Goal: Task Accomplishment & Management: Complete application form

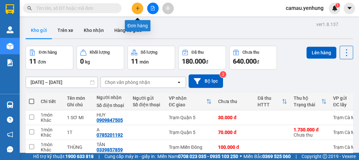
click at [135, 8] on icon "plus" at bounding box center [137, 8] width 5 height 5
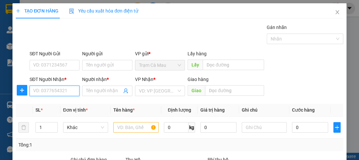
click at [70, 88] on input "SĐT Người Nhận *" at bounding box center [55, 90] width 50 height 11
click at [335, 13] on icon "close" at bounding box center [337, 12] width 5 height 5
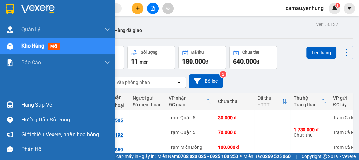
click at [11, 45] on img at bounding box center [10, 46] width 7 height 7
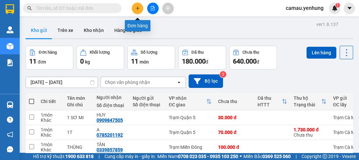
click at [139, 11] on button at bounding box center [138, 9] width 12 height 12
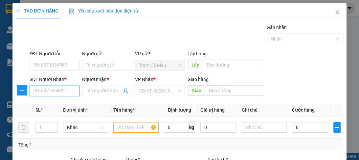
click at [56, 90] on input "SĐT Người Nhận *" at bounding box center [55, 90] width 50 height 11
type input "0944077112"
click at [49, 105] on div "0944077112 - 0" at bounding box center [54, 103] width 42 height 7
type input "0"
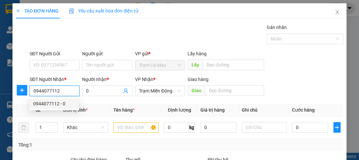
type input "80.000"
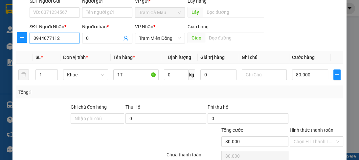
scroll to position [83, 0]
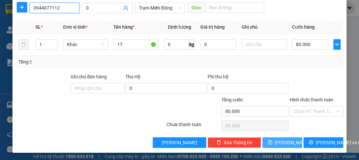
type input "0944077112"
click at [281, 143] on span "[PERSON_NAME]" at bounding box center [292, 142] width 35 height 7
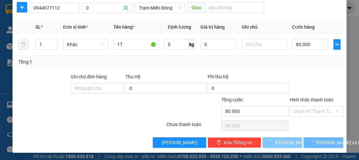
type input "0"
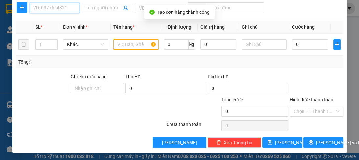
click at [53, 11] on input "SĐT Người Nhận *" at bounding box center [55, 8] width 50 height 11
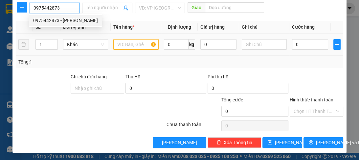
type input "0975442873"
click at [131, 47] on input "text" at bounding box center [135, 44] width 45 height 11
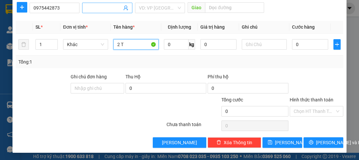
type input "2 T"
click at [108, 7] on input "Người nhận *" at bounding box center [103, 7] width 35 height 7
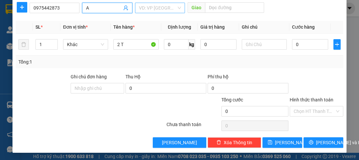
type input "A"
click at [150, 5] on input "search" at bounding box center [157, 8] width 37 height 10
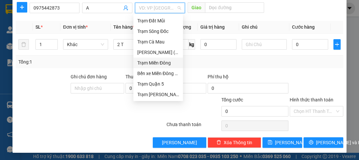
click at [149, 63] on div "Trạm Miền Đông" at bounding box center [158, 62] width 42 height 7
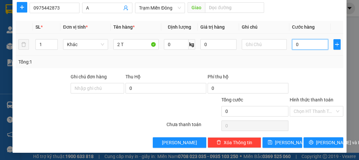
click at [300, 46] on input "0" at bounding box center [310, 44] width 36 height 11
type input "1"
type input "15"
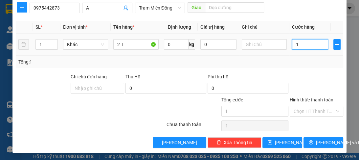
type input "15"
type input "150"
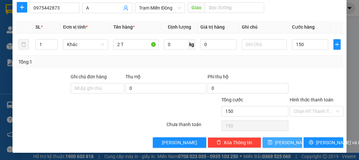
type input "150.000"
click at [272, 142] on icon "save" at bounding box center [270, 142] width 5 height 5
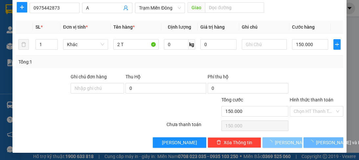
type input "0"
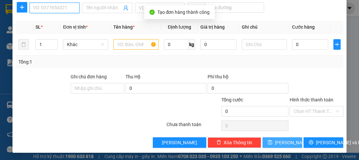
click at [46, 11] on input "SĐT Người Nhận *" at bounding box center [55, 8] width 50 height 11
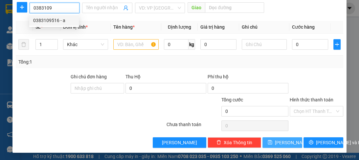
click at [44, 22] on div "0383109516 - a" at bounding box center [54, 20] width 42 height 7
type input "0383109516"
type input "a"
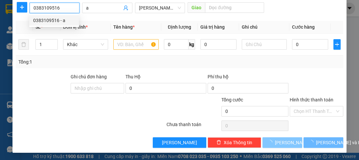
type input "100.000"
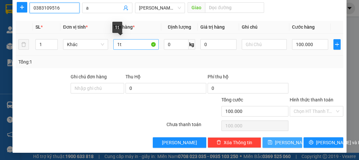
type input "0383109516"
click at [118, 42] on input "1t" at bounding box center [135, 44] width 45 height 11
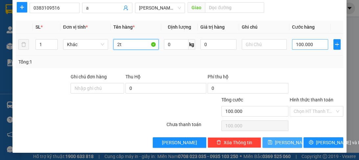
type input "2t"
click at [312, 43] on input "100.000" at bounding box center [310, 44] width 36 height 11
type input "0"
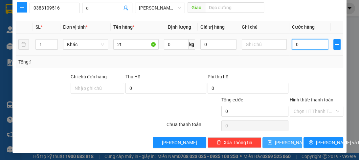
type input "2"
type input "02"
type input "26"
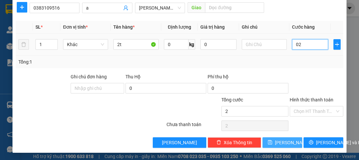
type input "026"
type input "260"
type input "0.260"
type input "260.000"
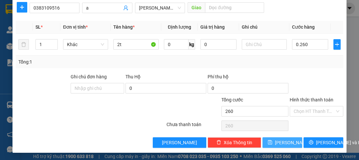
type input "260.000"
click at [281, 141] on span "[PERSON_NAME]" at bounding box center [292, 142] width 35 height 7
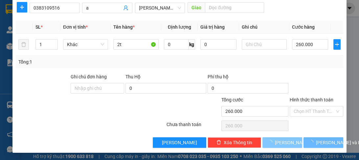
type input "0"
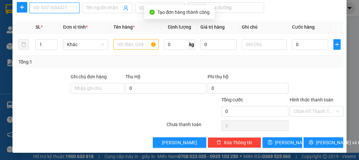
click at [59, 5] on input "SĐT Người Nhận *" at bounding box center [55, 8] width 50 height 11
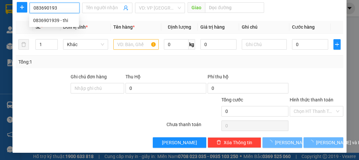
type input "0836901939"
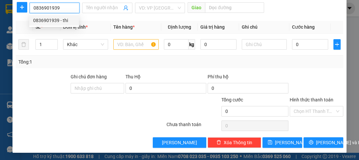
click at [48, 19] on div "0836901939 - thi" at bounding box center [54, 20] width 42 height 7
type input "thi"
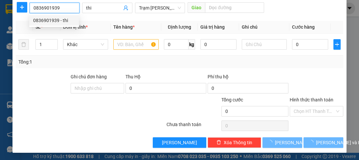
type input "920.000"
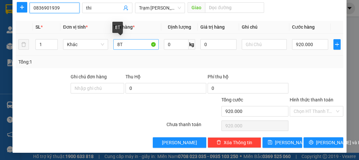
type input "0836901939"
click at [118, 41] on input "8T" at bounding box center [135, 44] width 45 height 11
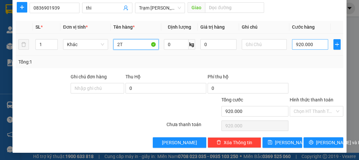
type input "2T"
click at [314, 43] on input "920.000" at bounding box center [310, 44] width 36 height 11
type input "0"
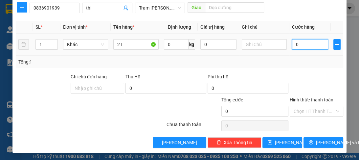
type input "2"
type input "02"
type input "22"
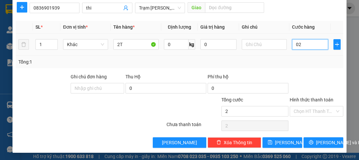
type input "022"
type input "220"
type input "0.220"
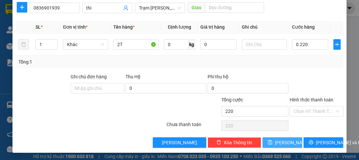
type input "220.000"
click at [279, 142] on span "[PERSON_NAME]" at bounding box center [292, 142] width 35 height 7
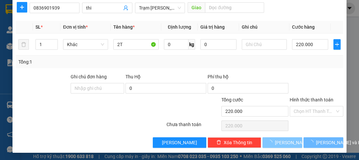
type input "0"
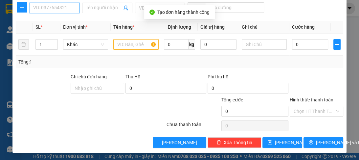
click at [62, 10] on input "SĐT Người Nhận *" at bounding box center [55, 8] width 50 height 11
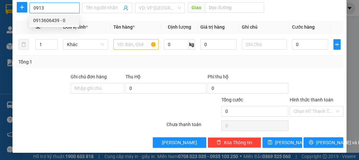
click at [54, 24] on div "0913606439 - 0" at bounding box center [54, 20] width 50 height 11
type input "0913606439"
type input "0"
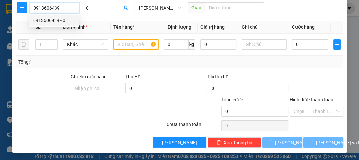
type input "150.000"
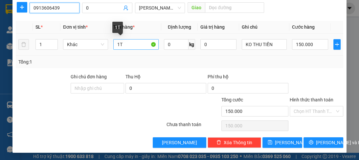
type input "0913606439"
click at [119, 42] on input "1T" at bounding box center [135, 44] width 45 height 11
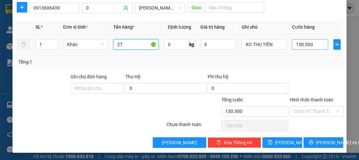
type input "2T"
click at [314, 43] on input "150.000" at bounding box center [310, 44] width 36 height 11
type input "0"
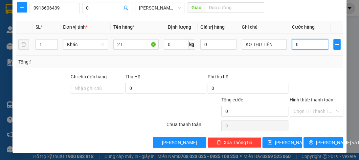
type input "3"
type input "03"
type input "30"
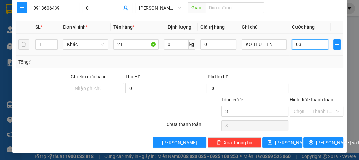
type input "030"
type input "300"
type input "0.300"
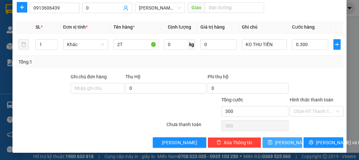
type input "300.000"
click at [284, 141] on span "[PERSON_NAME]" at bounding box center [292, 142] width 35 height 7
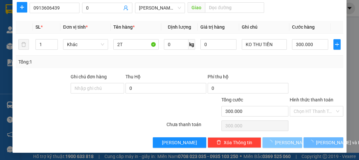
type input "0"
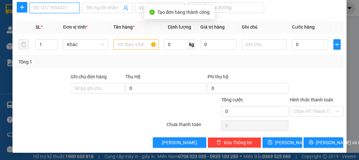
click at [55, 8] on input "SĐT Người Nhận *" at bounding box center [55, 8] width 50 height 11
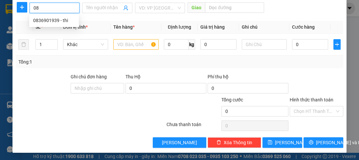
type input "0"
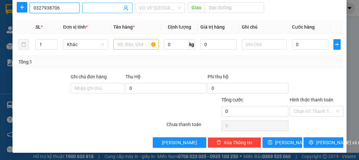
type input "0327938706"
click at [88, 7] on input "Người nhận *" at bounding box center [103, 7] width 35 height 7
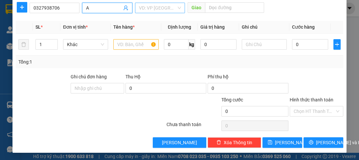
type input "A"
click at [147, 10] on input "search" at bounding box center [157, 8] width 37 height 10
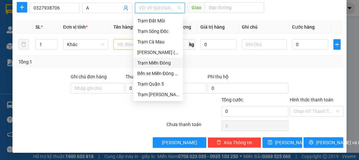
click at [153, 66] on div "Trạm Miền Đông" at bounding box center [158, 62] width 42 height 7
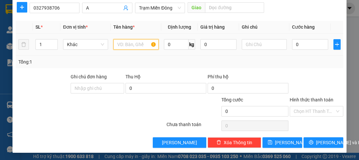
click at [126, 48] on input "text" at bounding box center [135, 44] width 45 height 11
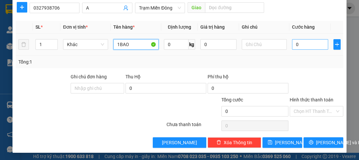
type input "1BAO"
click at [303, 42] on input "0" at bounding box center [310, 44] width 36 height 11
type input "5"
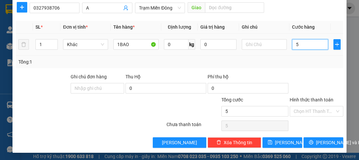
type input "50"
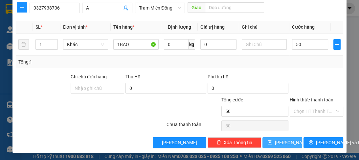
type input "50.000"
click at [286, 142] on span "[PERSON_NAME]" at bounding box center [292, 142] width 35 height 7
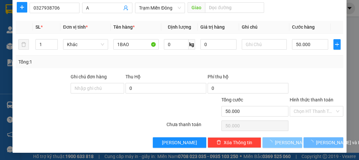
type input "0"
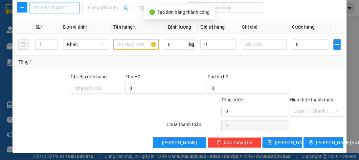
click at [52, 11] on input "SĐT Người Nhận *" at bounding box center [55, 8] width 50 height 11
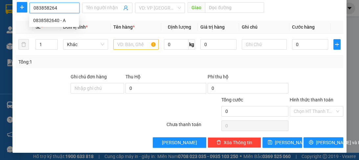
type input "0838582640"
click at [49, 19] on div "0838582640 - A" at bounding box center [54, 20] width 42 height 7
type input "A"
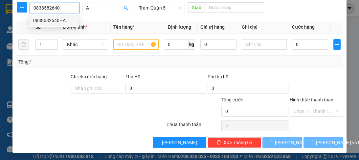
type input "70.000"
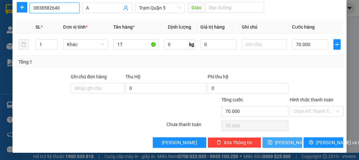
type input "0838582640"
click at [267, 143] on button "[PERSON_NAME]" at bounding box center [283, 142] width 40 height 11
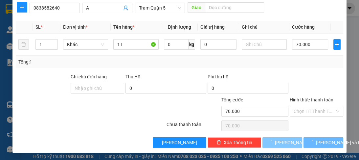
type input "0"
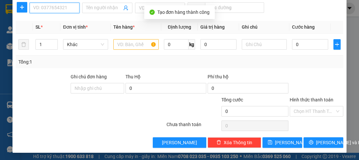
click at [49, 9] on input "SĐT Người Nhận *" at bounding box center [55, 8] width 50 height 11
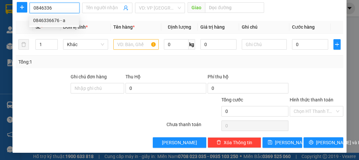
click at [59, 22] on div "0846336676 - a" at bounding box center [54, 20] width 42 height 7
type input "0846336676"
type input "a"
type input "1.780.000"
type input "70.000"
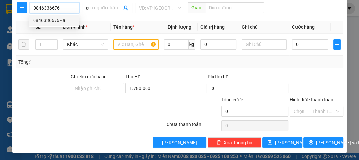
type input "70.000"
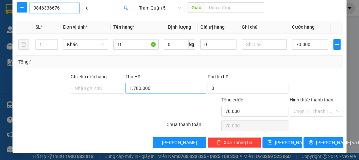
type input "0846336676"
click at [148, 85] on input "1.780.000" at bounding box center [166, 88] width 81 height 11
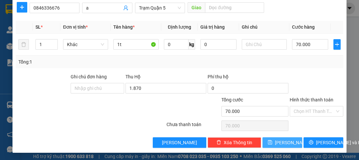
type input "1.870.000"
click at [270, 142] on button "[PERSON_NAME]" at bounding box center [283, 142] width 40 height 11
type input "0"
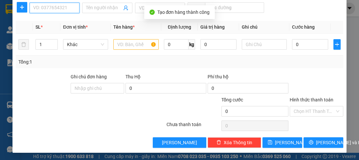
click at [57, 8] on input "SĐT Người Nhận *" at bounding box center [55, 8] width 50 height 11
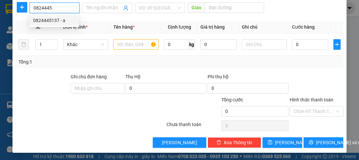
click at [50, 21] on div "0824445137 - a" at bounding box center [54, 20] width 42 height 7
type input "0824445137"
type input "a"
type input "100.000"
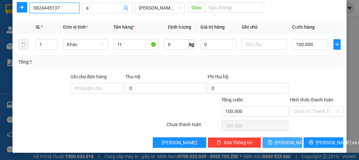
type input "0824445137"
click at [281, 140] on span "[PERSON_NAME]" at bounding box center [292, 142] width 35 height 7
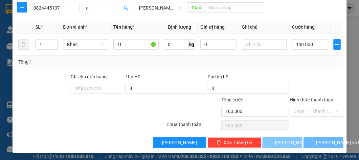
type input "0"
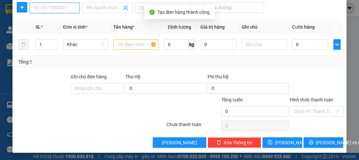
click at [60, 6] on input "SĐT Người Nhận *" at bounding box center [55, 8] width 50 height 11
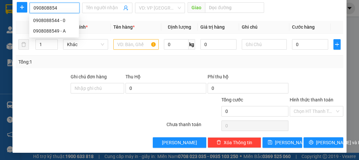
type input "0908088544"
click at [52, 21] on div "0908088544 - 0" at bounding box center [54, 20] width 42 height 7
type input "0"
type input "50.000"
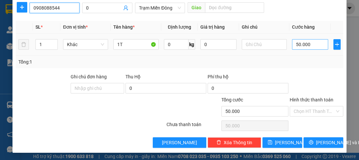
type input "0908088544"
click at [307, 46] on input "50.000" at bounding box center [310, 44] width 36 height 11
type input "0"
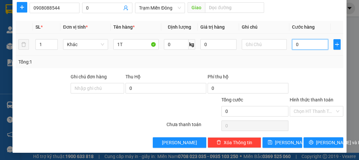
type input "1"
type input "01"
type input "10"
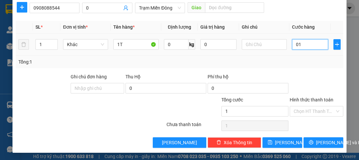
type input "010"
type input "100"
type input "0.100"
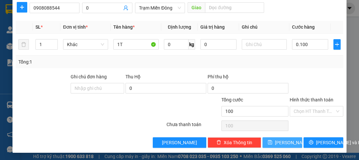
type input "100.000"
click at [287, 145] on button "[PERSON_NAME]" at bounding box center [283, 142] width 40 height 11
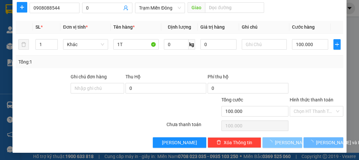
type input "0"
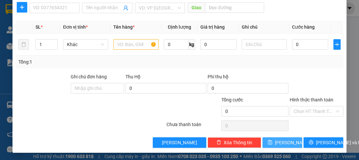
scroll to position [4, 0]
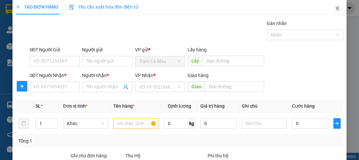
click at [332, 11] on span "Close" at bounding box center [337, 8] width 18 height 18
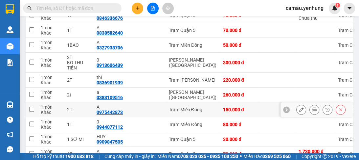
scroll to position [158, 0]
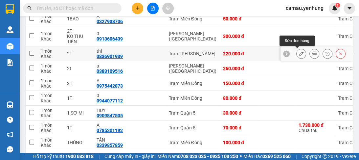
click at [299, 54] on icon at bounding box center [301, 53] width 5 height 5
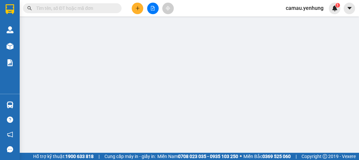
type input "0836901939"
type input "thi"
type input "220.000"
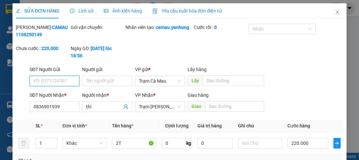
scroll to position [26, 0]
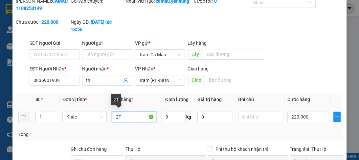
click at [116, 114] on input "2T" at bounding box center [134, 116] width 44 height 11
click at [117, 115] on input "2T" at bounding box center [134, 116] width 44 height 11
type input "5T"
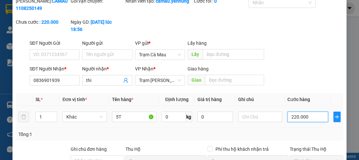
click at [310, 116] on input "220.000" at bounding box center [308, 116] width 41 height 11
type input "0"
type input "5"
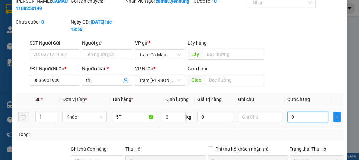
type input "5"
type input "05"
type input "56"
type input "056"
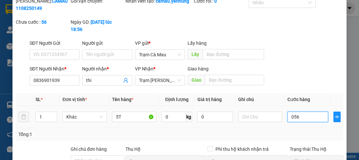
type input "560"
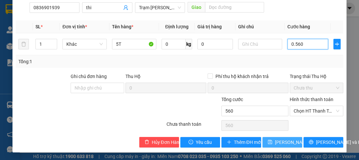
type input "0.560"
type input "560.000"
click at [275, 141] on span "[PERSON_NAME] đổi" at bounding box center [296, 141] width 42 height 7
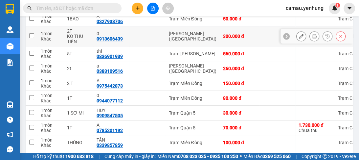
scroll to position [184, 0]
